Goal: Task Accomplishment & Management: Use online tool/utility

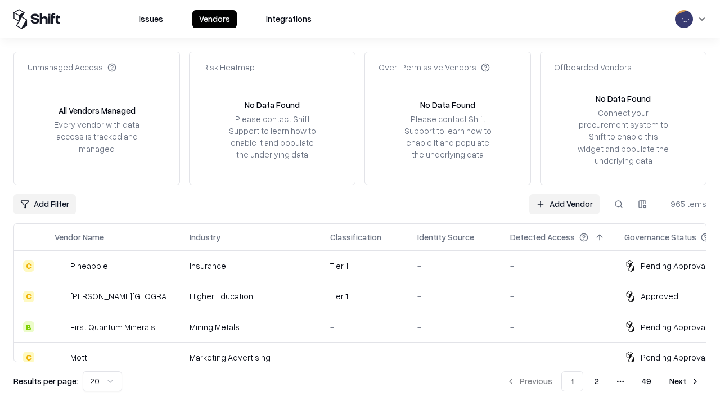
click at [564, 203] on link "Add Vendor" at bounding box center [564, 204] width 70 height 20
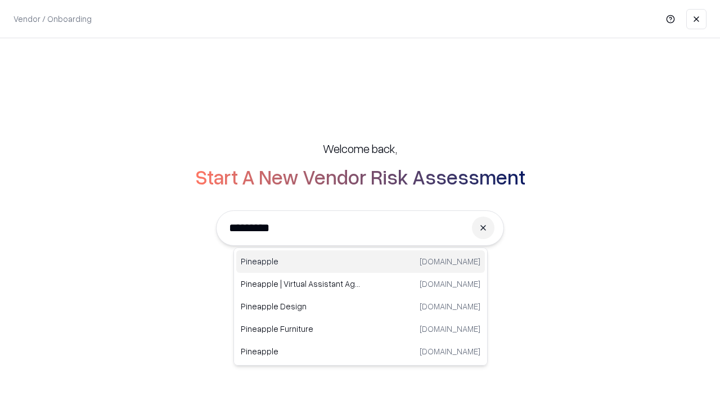
click at [360, 261] on div "Pineapple [DOMAIN_NAME]" at bounding box center [360, 261] width 248 height 22
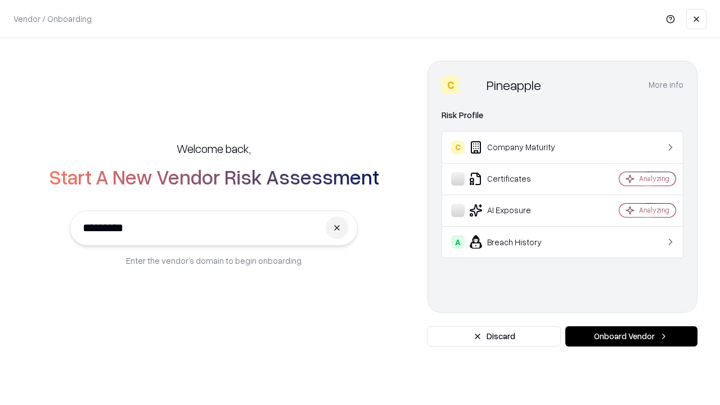
type input "*********"
click at [631, 336] on button "Onboard Vendor" at bounding box center [631, 336] width 132 height 20
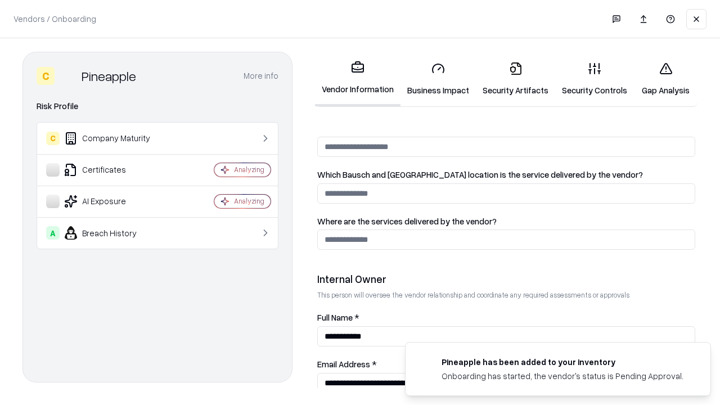
scroll to position [582, 0]
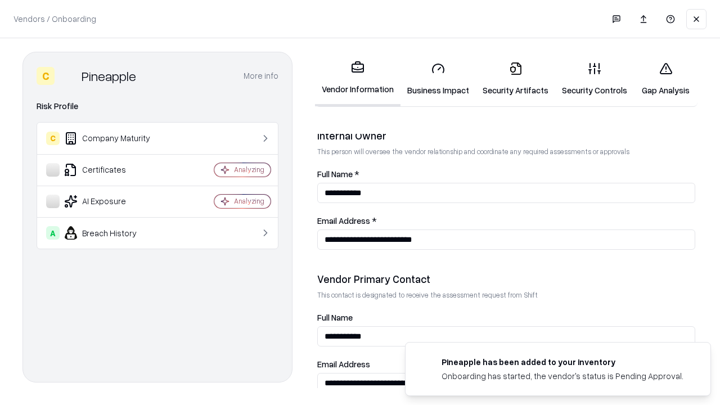
click at [438, 79] on link "Business Impact" at bounding box center [437, 79] width 75 height 52
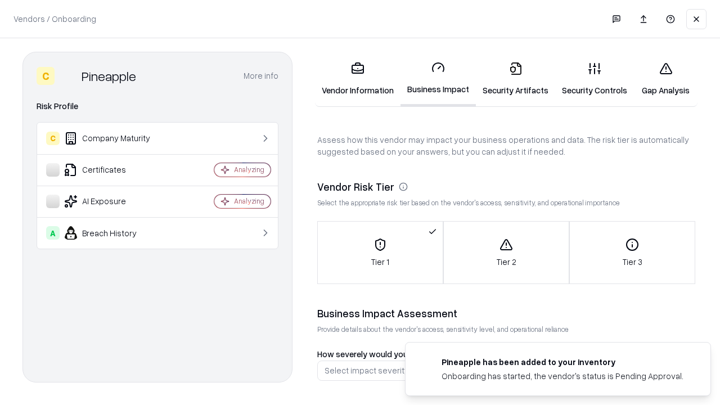
click at [665, 79] on link "Gap Analysis" at bounding box center [666, 79] width 64 height 52
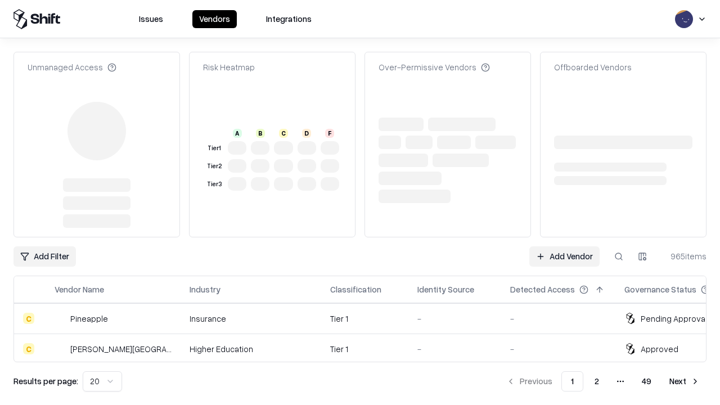
click at [564, 246] on link "Add Vendor" at bounding box center [564, 256] width 70 height 20
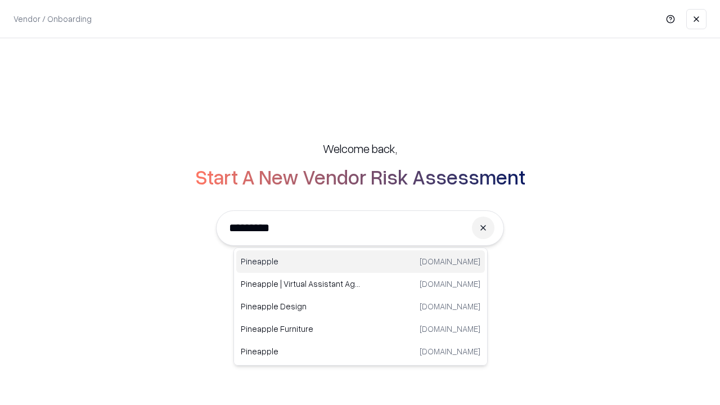
click at [360, 261] on div "Pineapple [DOMAIN_NAME]" at bounding box center [360, 261] width 248 height 22
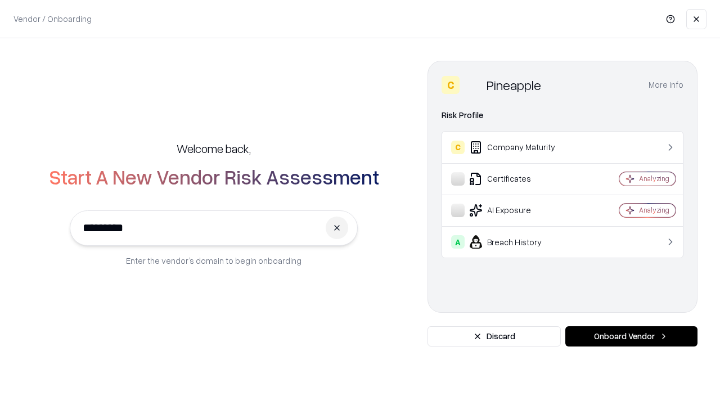
type input "*********"
click at [631, 336] on button "Onboard Vendor" at bounding box center [631, 336] width 132 height 20
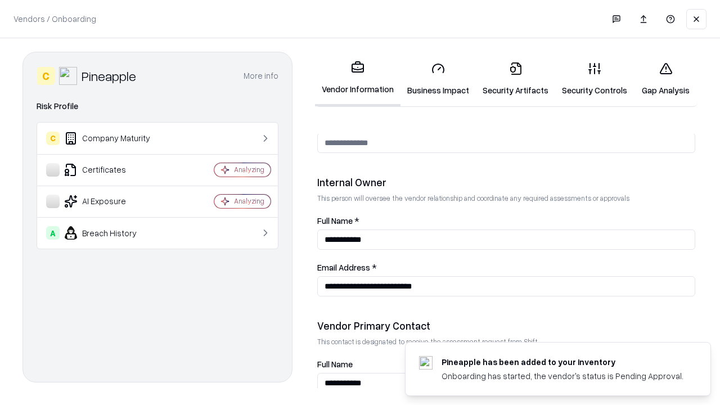
scroll to position [582, 0]
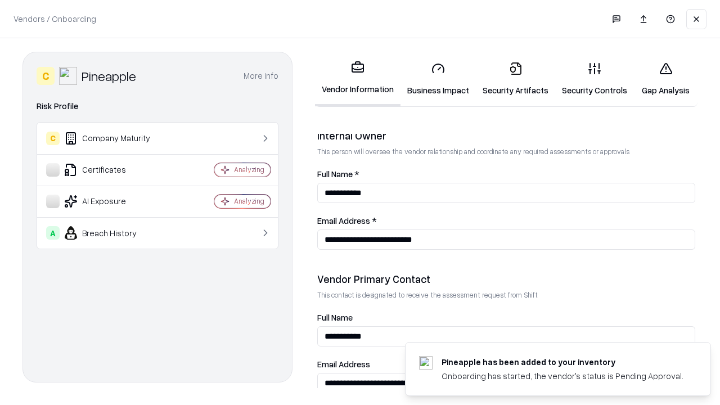
click at [665, 79] on link "Gap Analysis" at bounding box center [666, 79] width 64 height 52
